Goal: Task Accomplishment & Management: Manage account settings

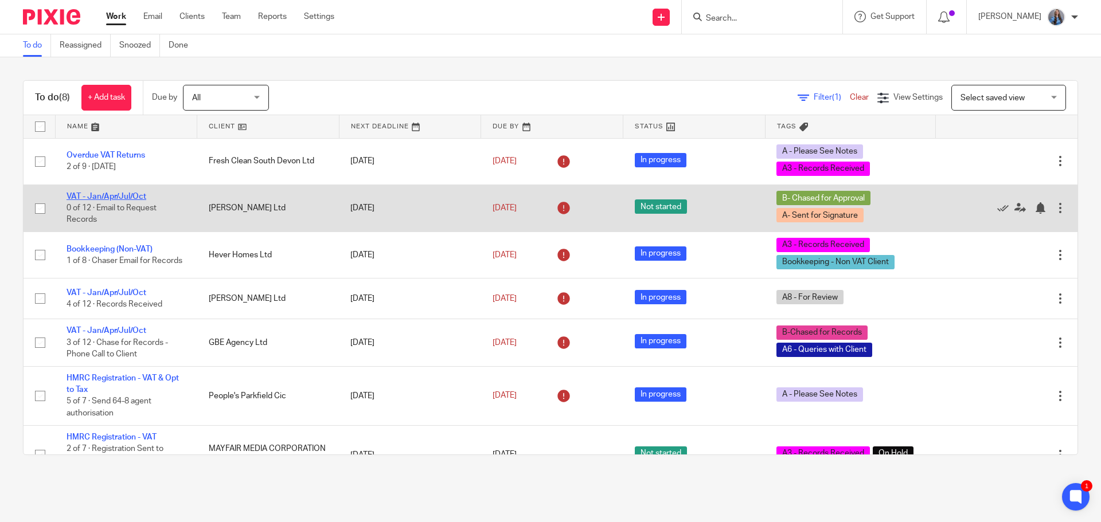
click at [83, 199] on link "VAT - Jan/Apr/Jul/Oct" at bounding box center [106, 197] width 80 height 8
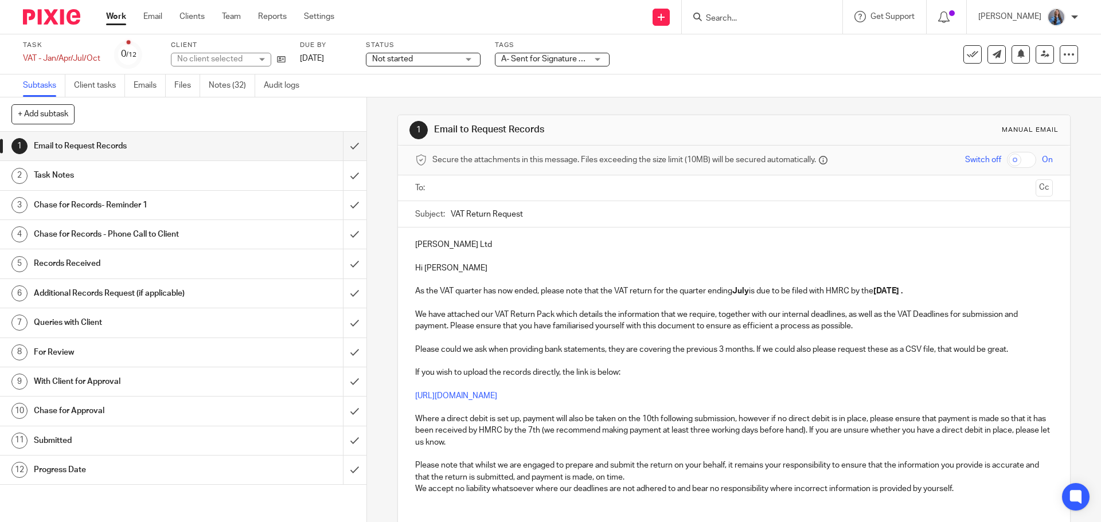
click at [511, 62] on span "A- Sent for Signature + 1" at bounding box center [545, 59] width 88 height 8
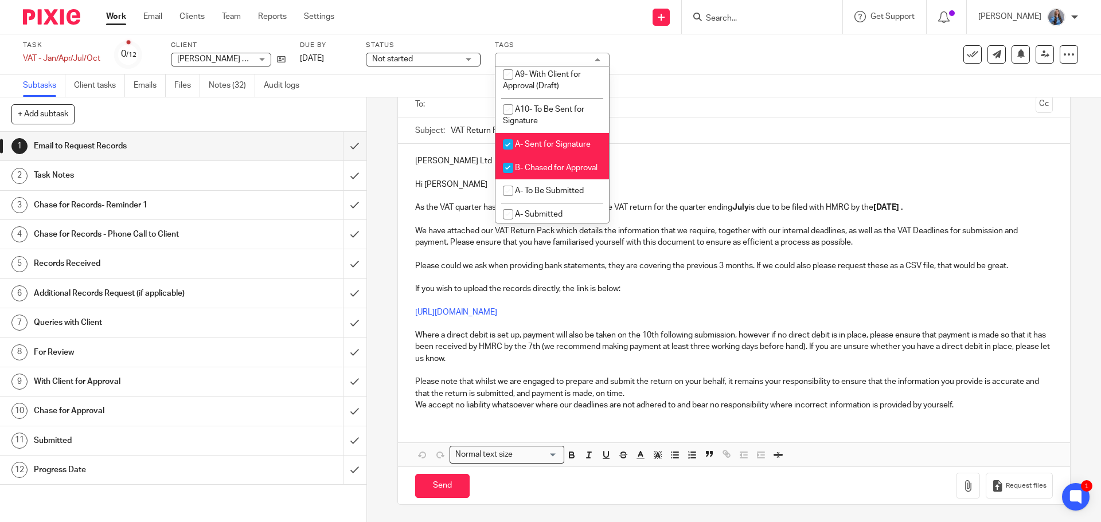
scroll to position [688, 0]
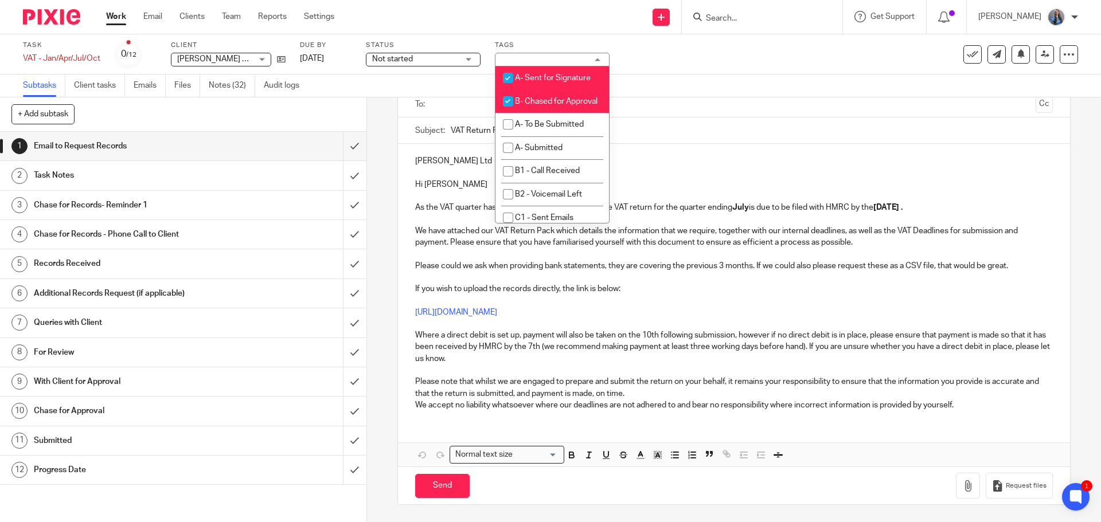
click at [533, 105] on span "B- Chased for Approval" at bounding box center [556, 101] width 83 height 8
checkbox input "false"
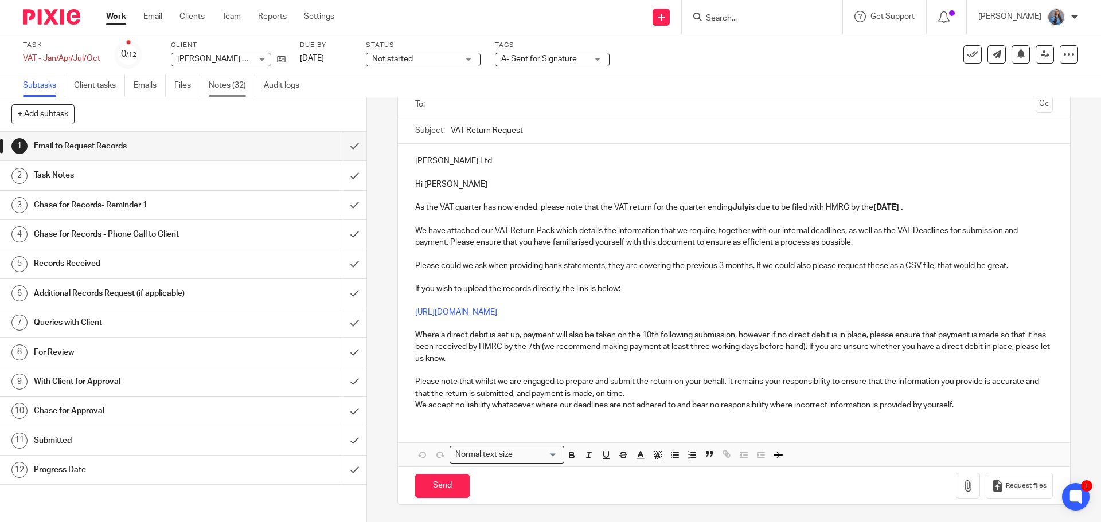
click at [254, 91] on link "Notes (32)" at bounding box center [232, 86] width 46 height 22
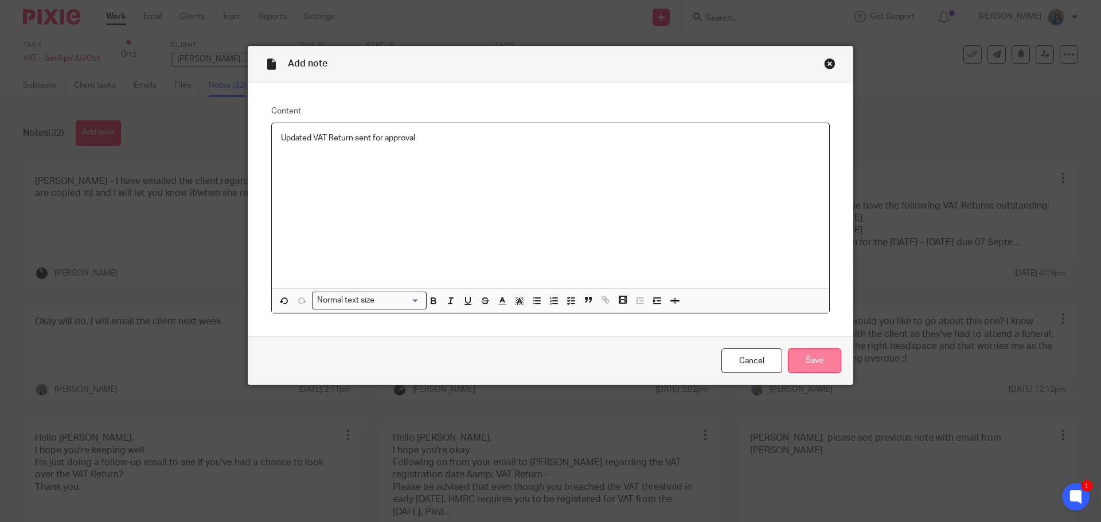
click at [800, 361] on input "Save" at bounding box center [814, 361] width 53 height 25
click at [381, 142] on div "Updated VAT Return sent for approval" at bounding box center [550, 205] width 557 height 165
click at [824, 355] on input "Save" at bounding box center [814, 361] width 53 height 25
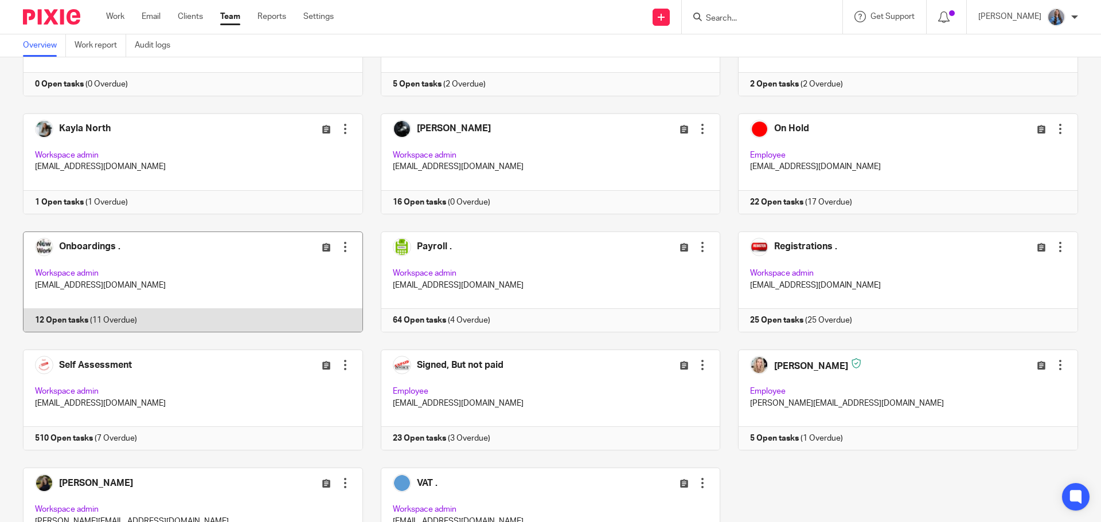
scroll to position [569, 0]
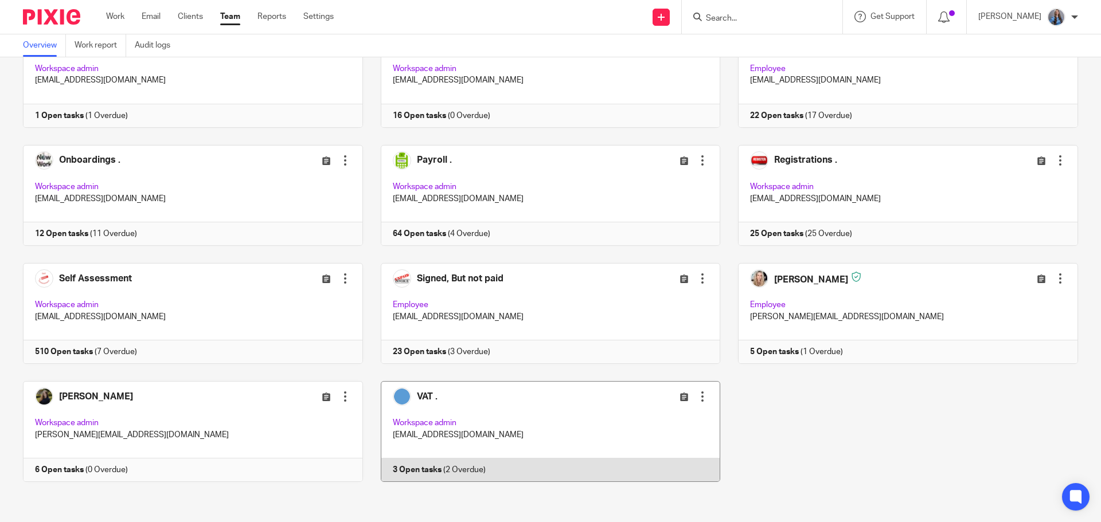
click at [542, 405] on link at bounding box center [542, 431] width 358 height 101
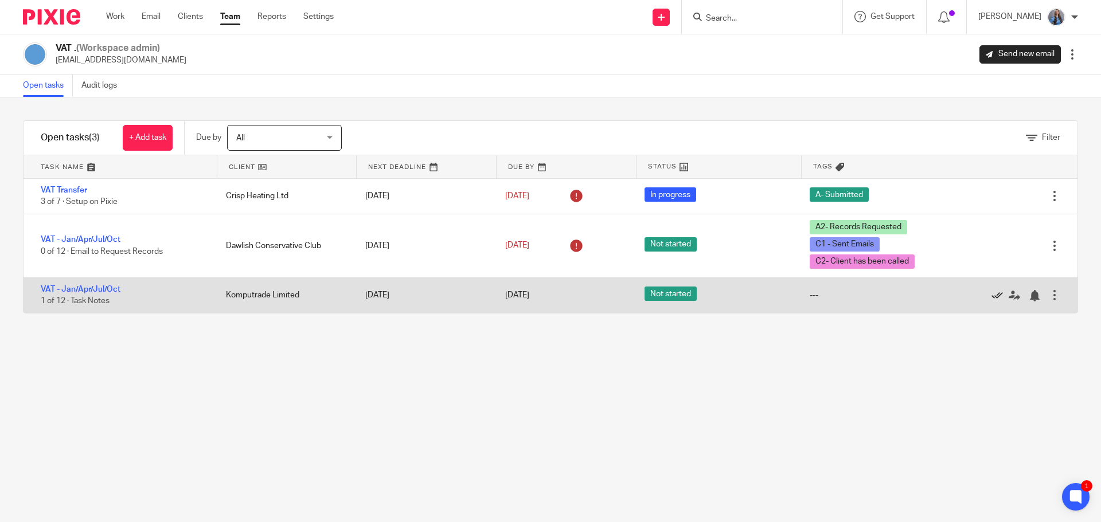
click at [991, 294] on icon at bounding box center [996, 295] width 11 height 11
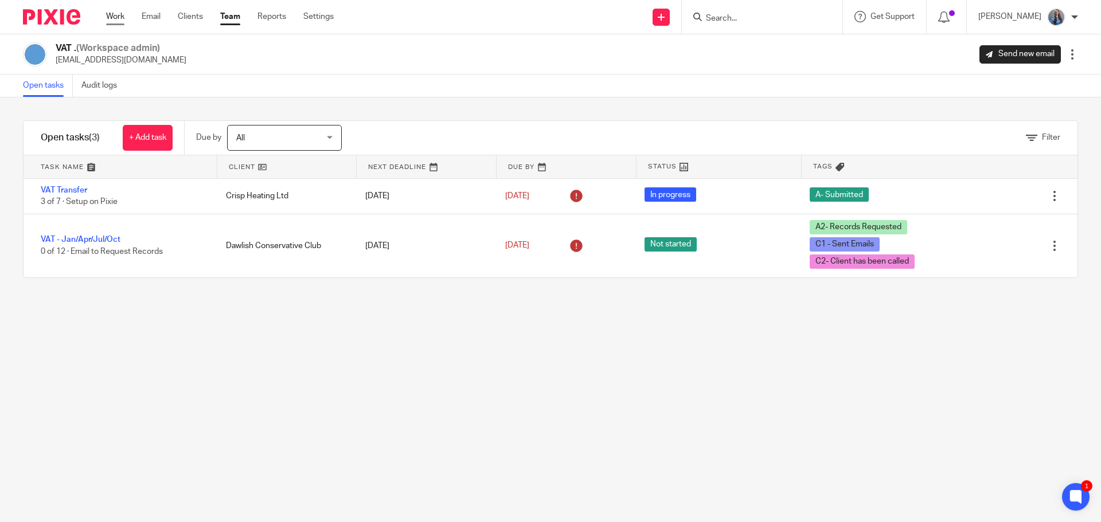
click at [119, 18] on link "Work" at bounding box center [115, 16] width 18 height 11
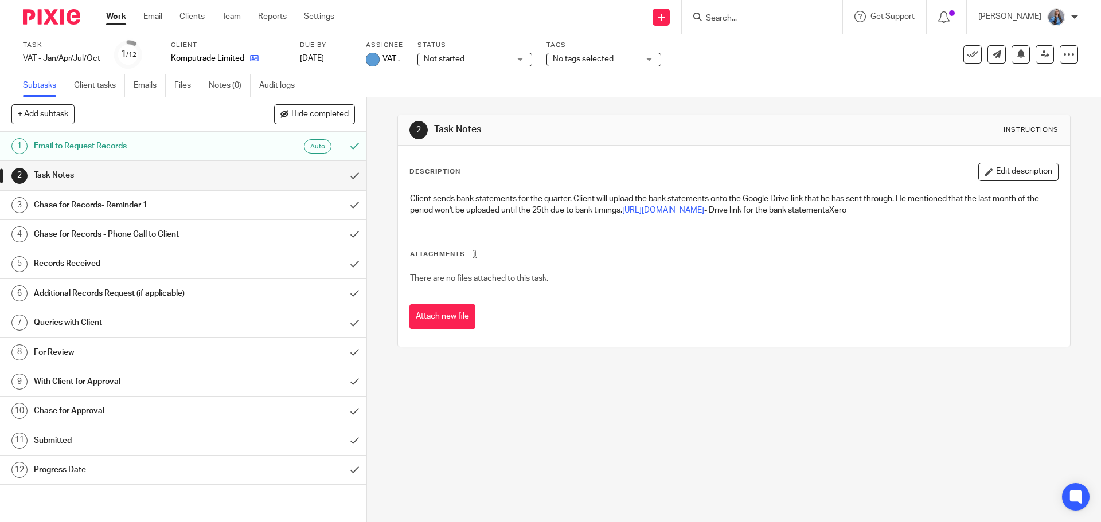
click at [253, 57] on icon at bounding box center [254, 58] width 9 height 9
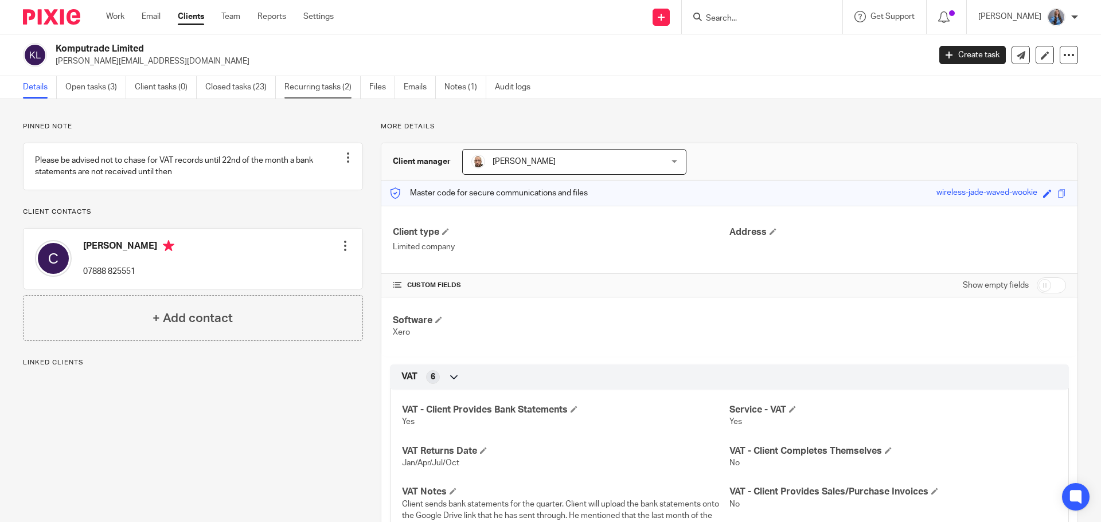
click at [298, 92] on link "Recurring tasks (2)" at bounding box center [322, 87] width 76 height 22
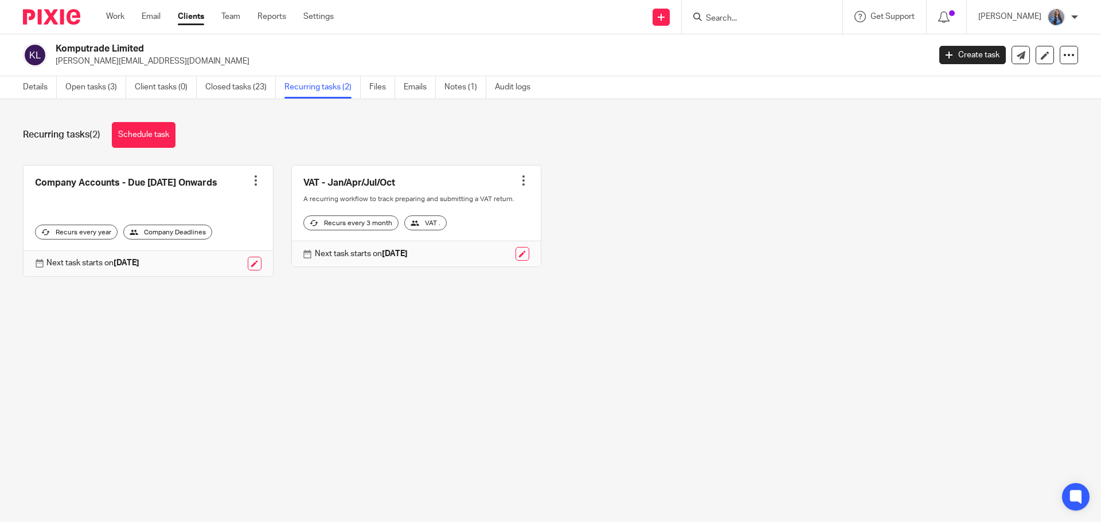
click at [518, 181] on div at bounding box center [523, 180] width 11 height 11
click at [483, 254] on span "Cancel schedule" at bounding box center [473, 253] width 60 height 8
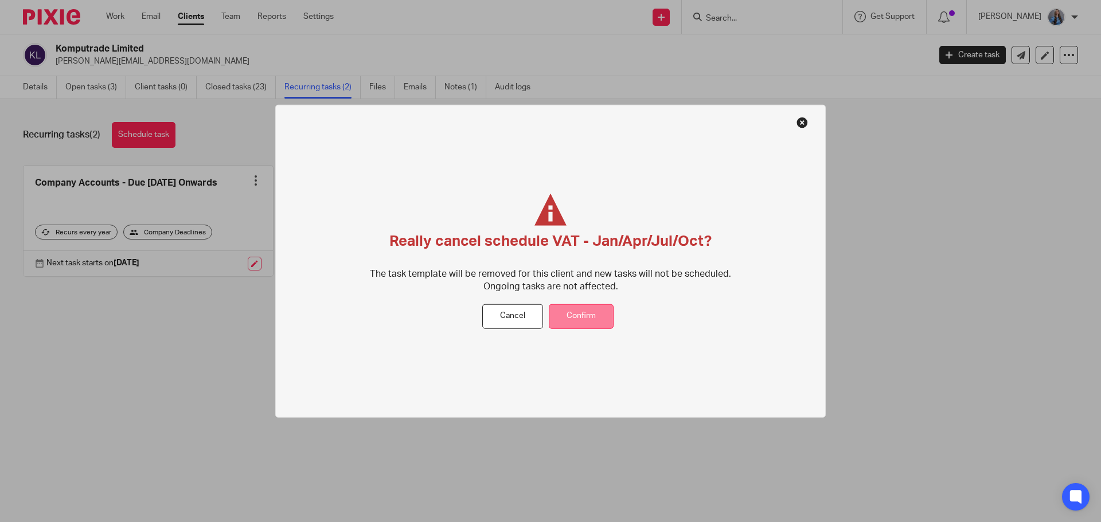
click at [578, 311] on button "Confirm" at bounding box center [581, 316] width 65 height 25
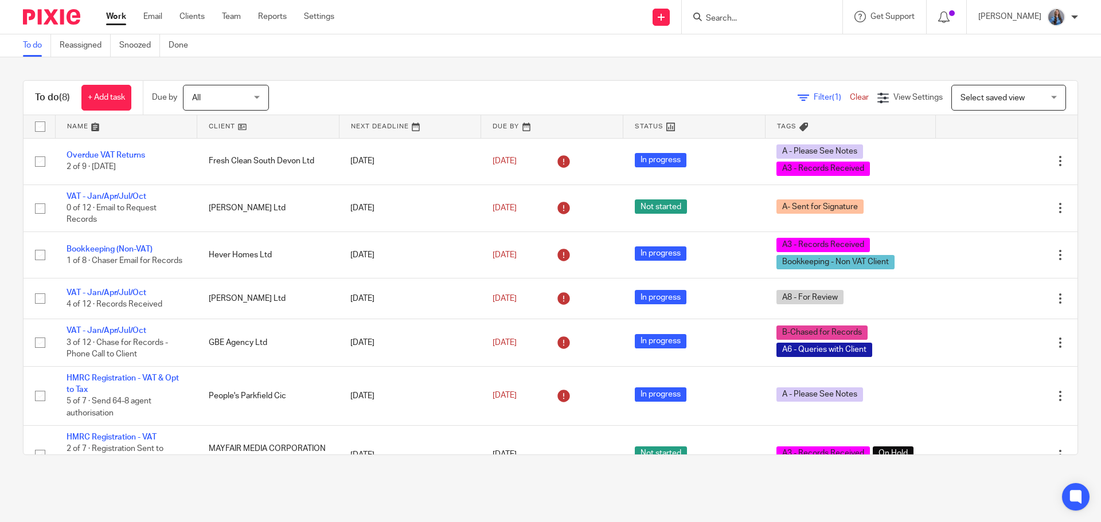
click at [215, 122] on link at bounding box center [268, 126] width 142 height 23
